Goal: Transaction & Acquisition: Download file/media

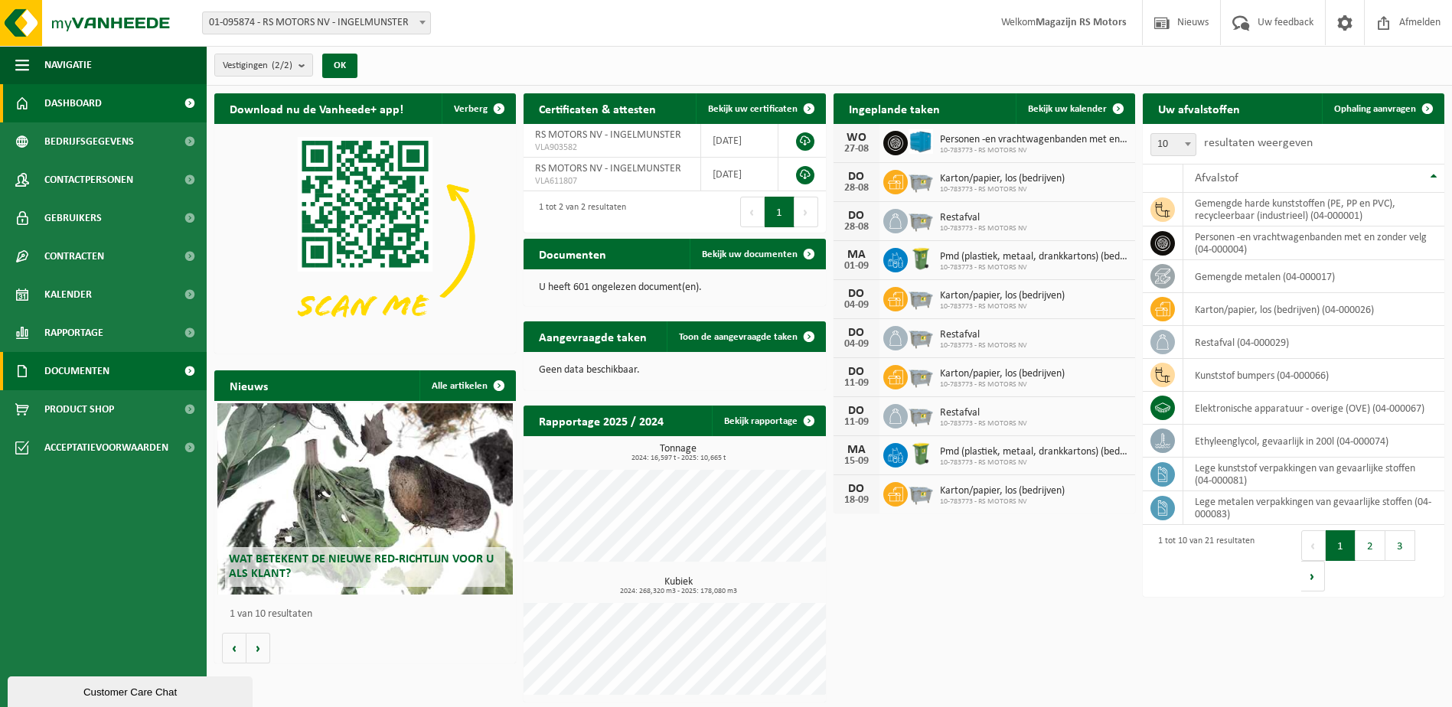
click at [102, 368] on span "Documenten" at bounding box center [76, 371] width 65 height 38
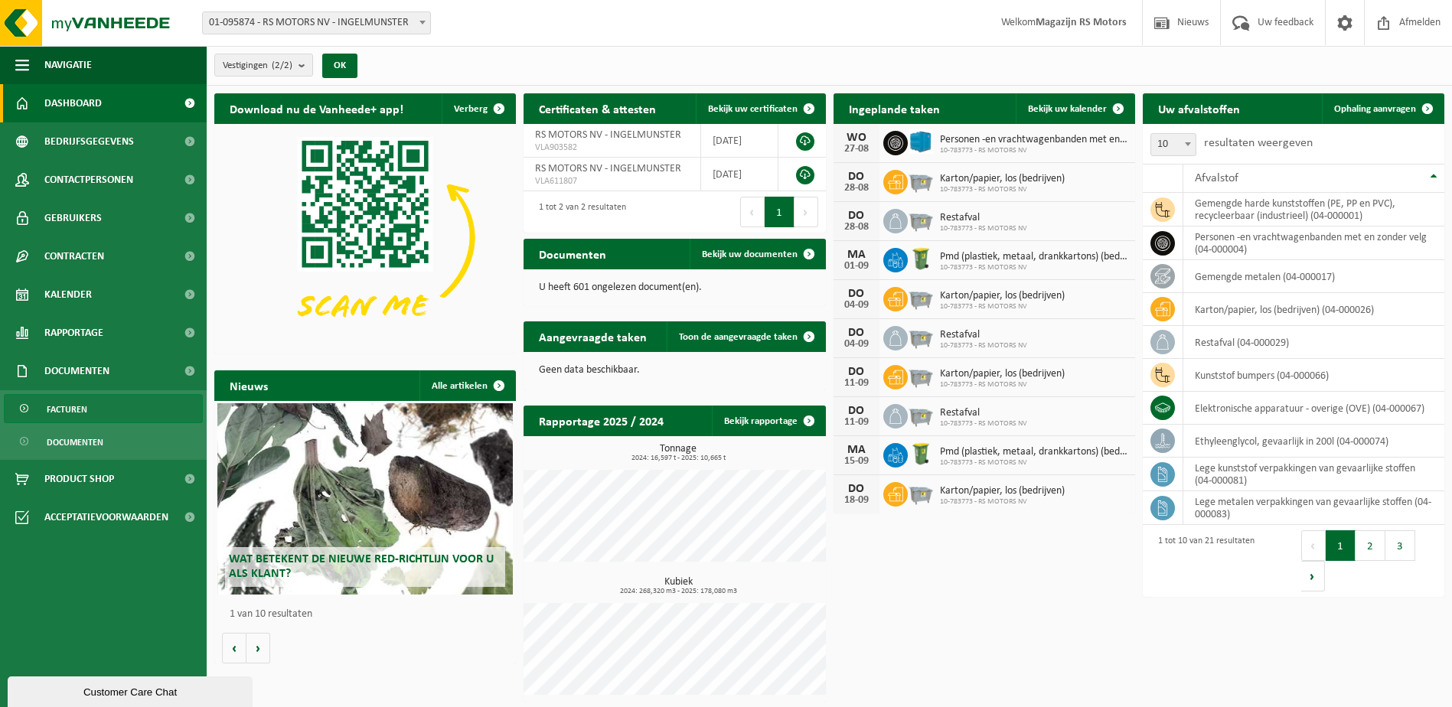
click at [71, 404] on span "Facturen" at bounding box center [67, 409] width 41 height 29
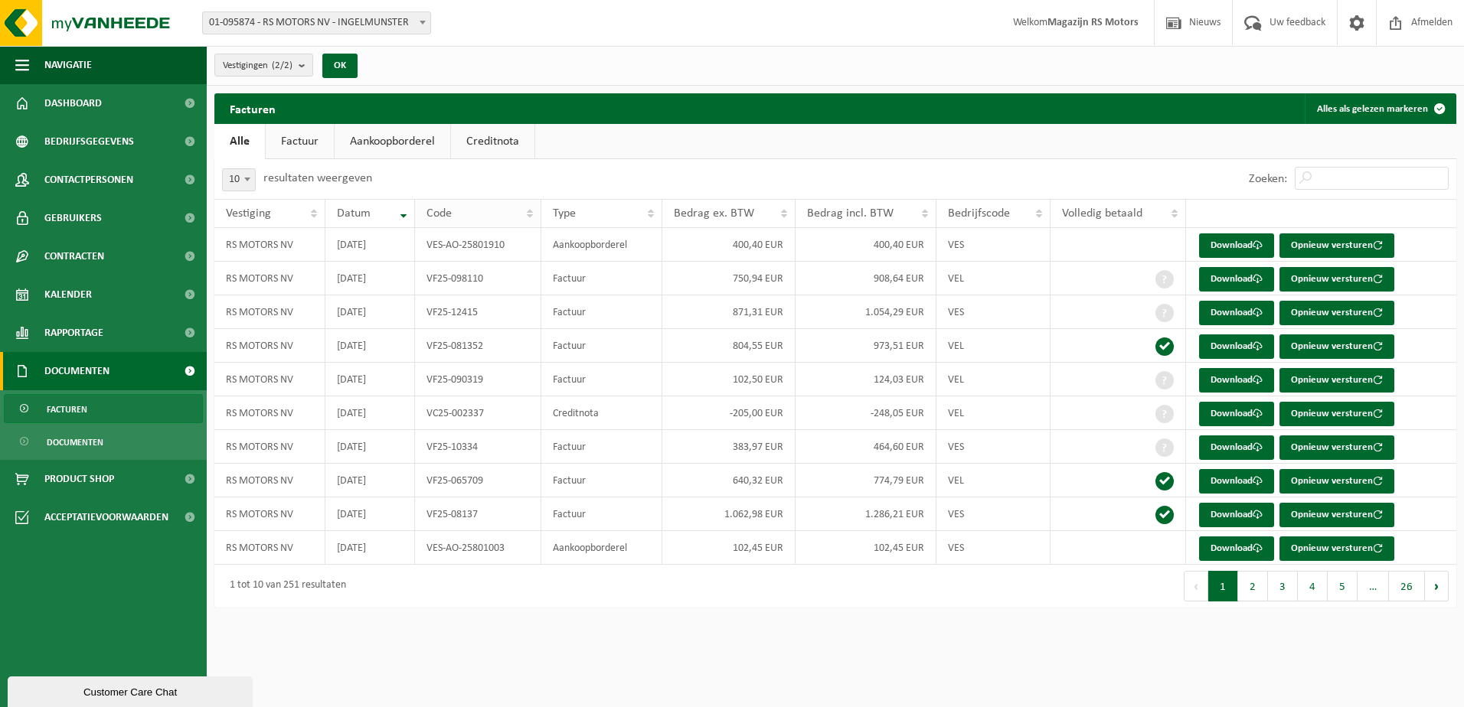
click at [531, 212] on th "Code" at bounding box center [478, 213] width 126 height 29
click at [532, 212] on th "Code" at bounding box center [478, 213] width 126 height 29
click at [1310, 180] on input "Zoeken:" at bounding box center [1371, 178] width 154 height 23
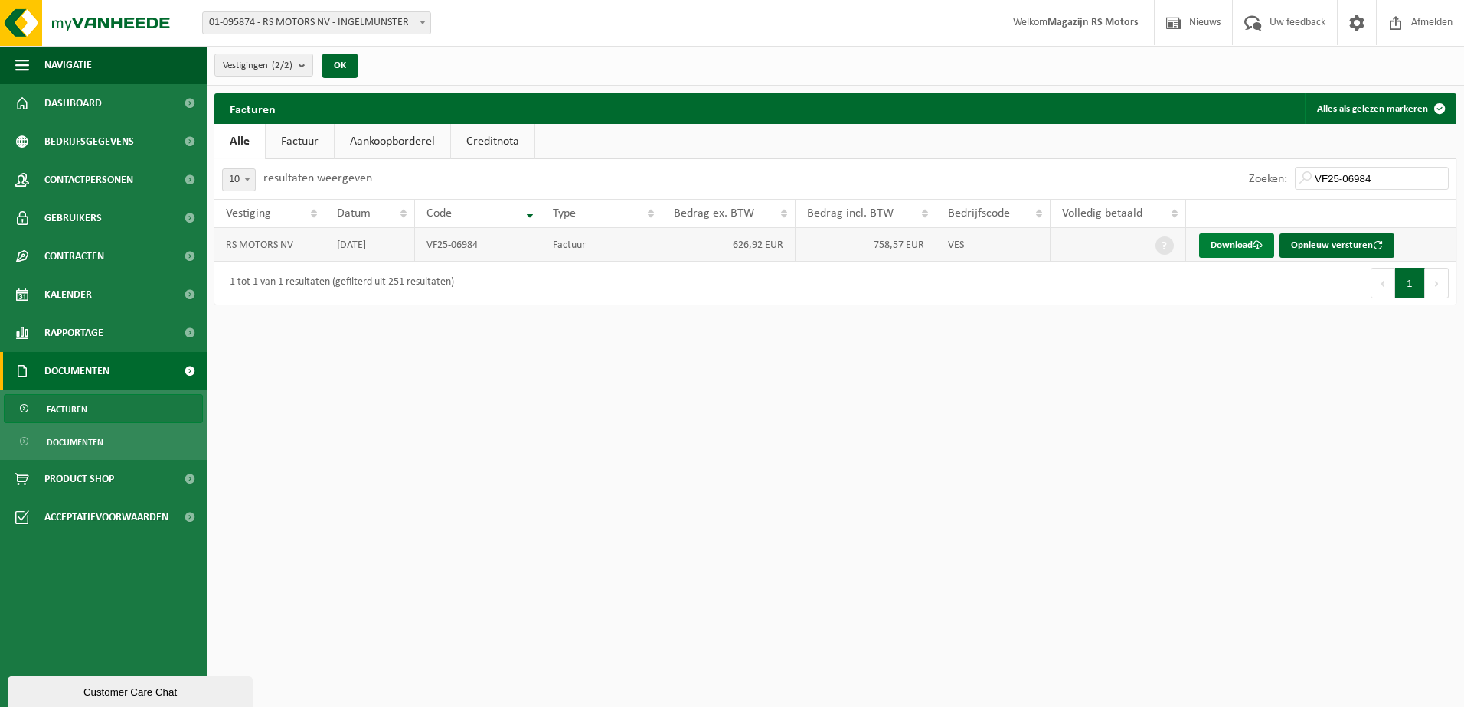
click at [1253, 247] on link "Download" at bounding box center [1236, 245] width 75 height 24
click at [1376, 179] on input "VF25-06984" at bounding box center [1371, 178] width 154 height 23
type input "VF25-10334"
click at [1250, 246] on link "Download" at bounding box center [1236, 245] width 75 height 24
